Goal: Use online tool/utility: Utilize a website feature to perform a specific function

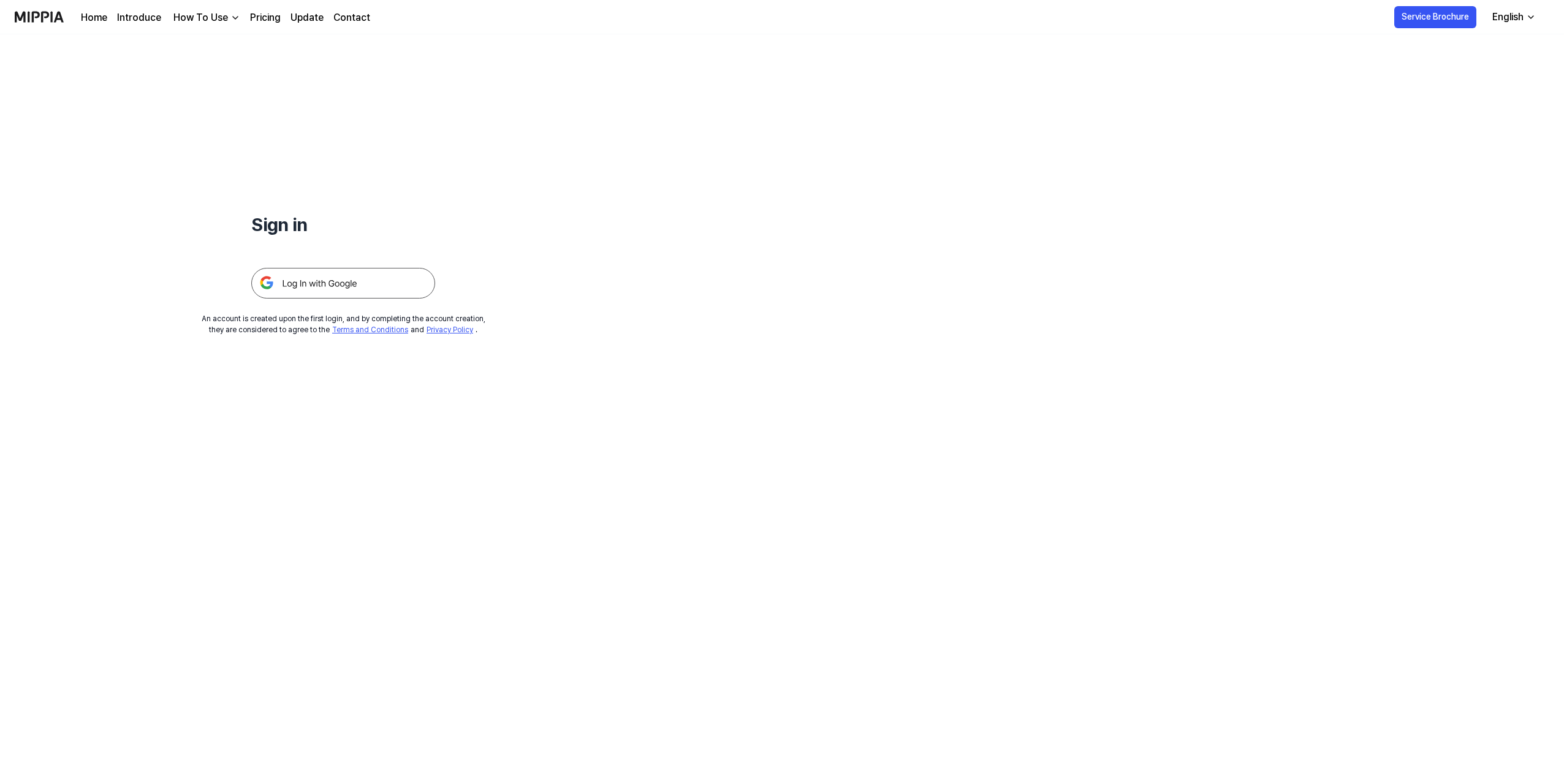
click at [309, 278] on img at bounding box center [343, 282] width 184 height 30
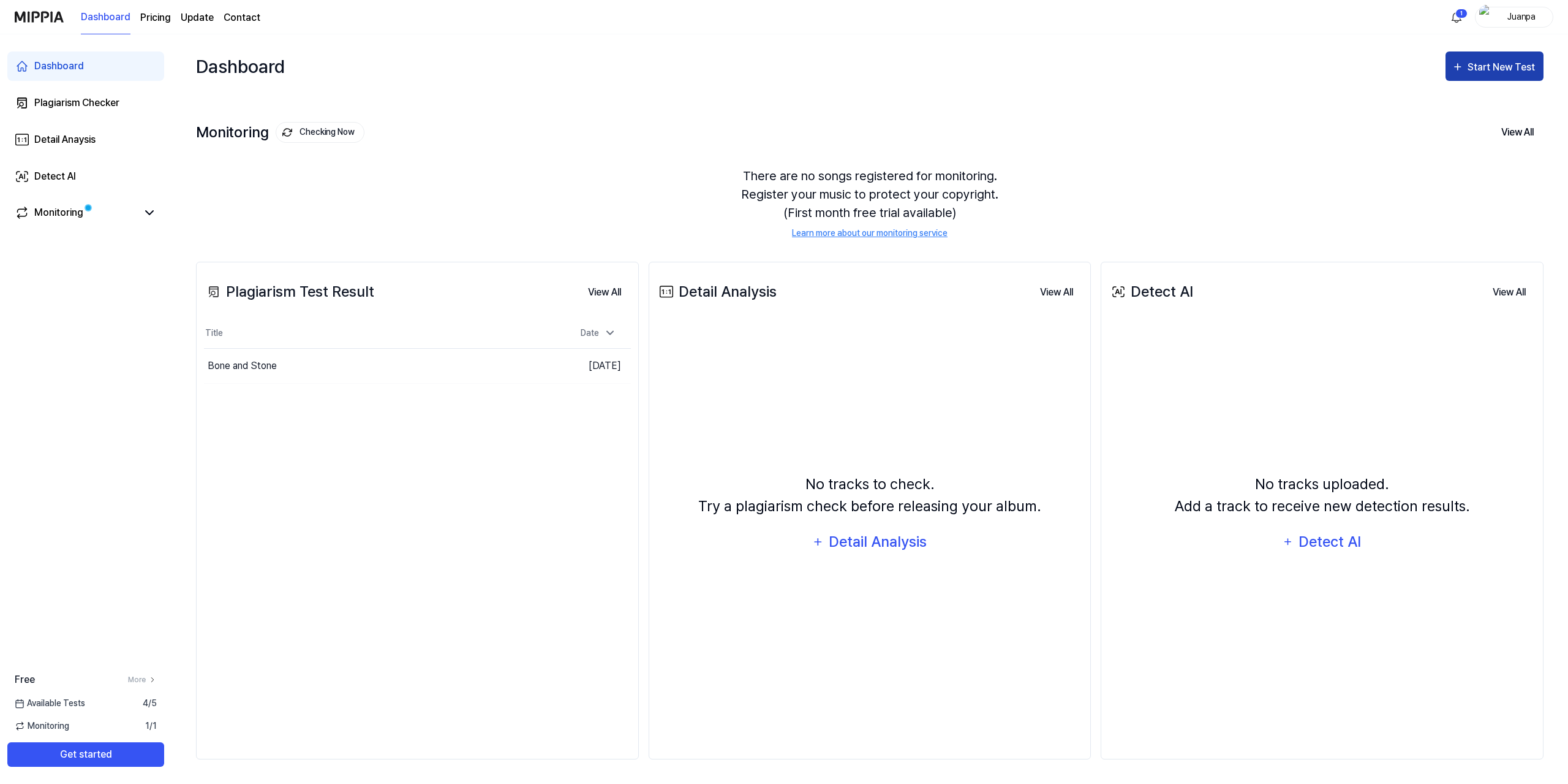
click at [1499, 62] on div "Start New Test" at bounding box center [1502, 67] width 69 height 16
click at [1456, 101] on div "Plagiarism test" at bounding box center [1479, 105] width 107 height 16
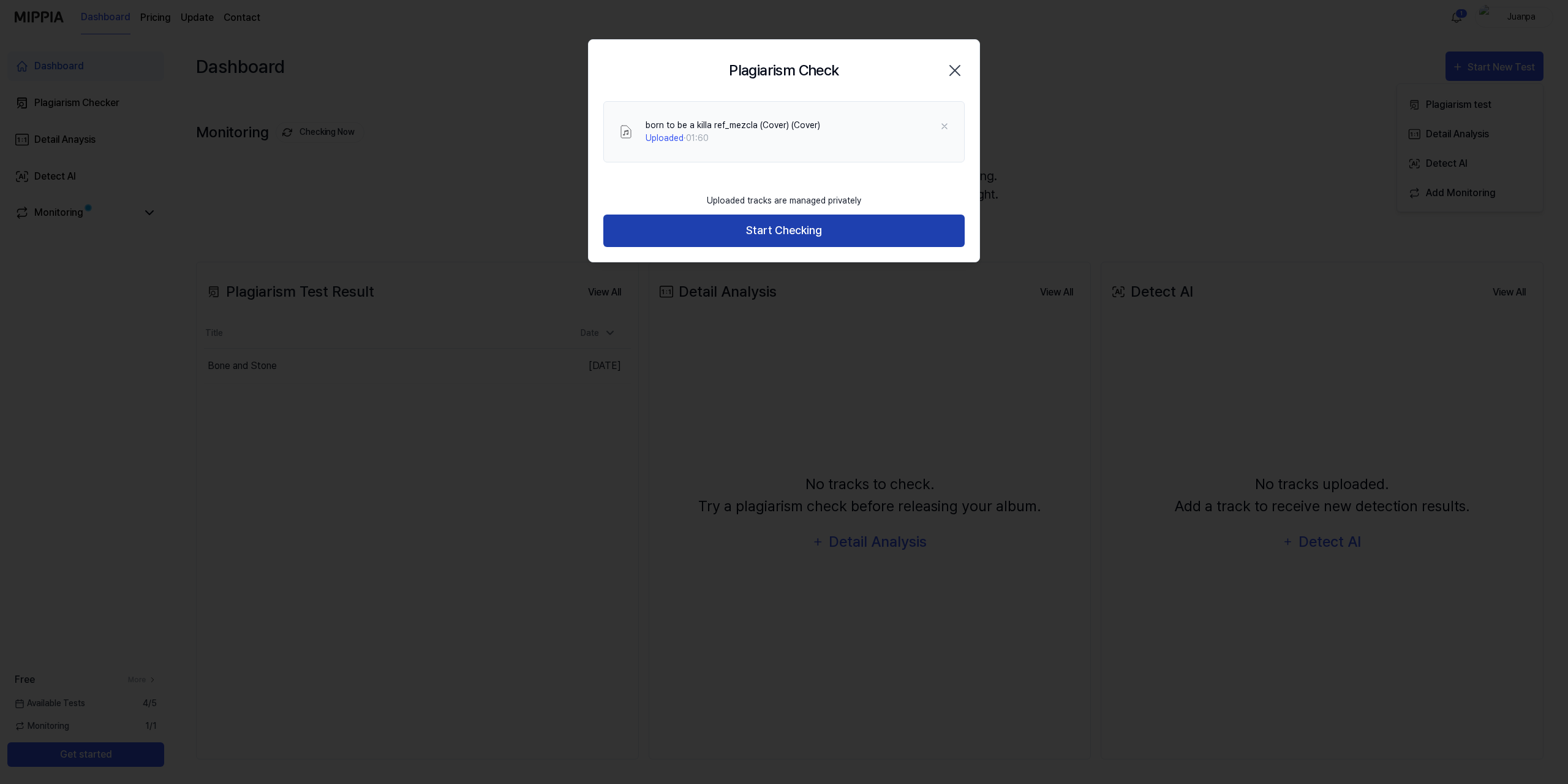
click at [751, 233] on button "Start Checking" at bounding box center [784, 230] width 361 height 32
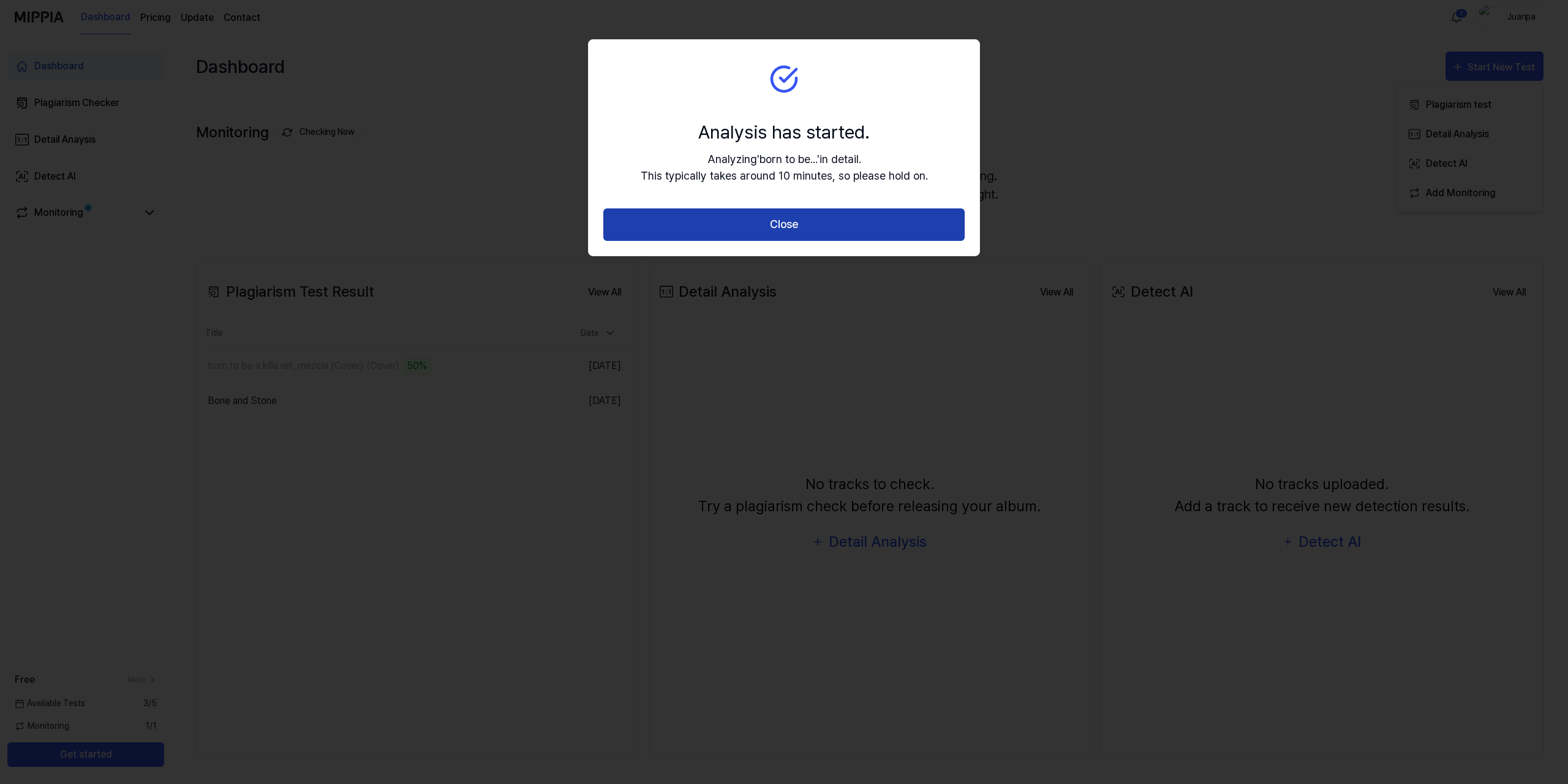
click at [730, 214] on button "Close" at bounding box center [784, 224] width 361 height 32
